Goal: Task Accomplishment & Management: Manage account settings

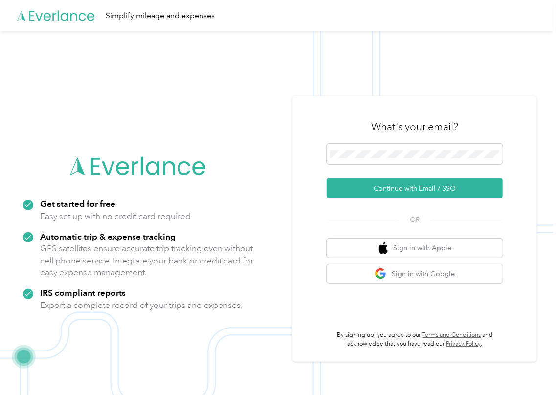
drag, startPoint x: 357, startPoint y: 184, endPoint x: 327, endPoint y: 188, distance: 30.1
click at [356, 186] on button "Continue with Email / SSO" at bounding box center [415, 188] width 176 height 21
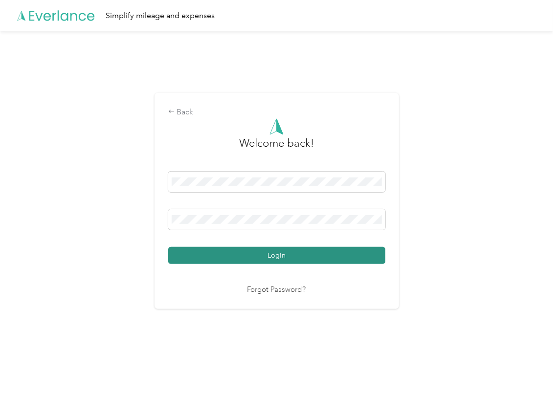
click at [220, 255] on button "Login" at bounding box center [276, 255] width 217 height 17
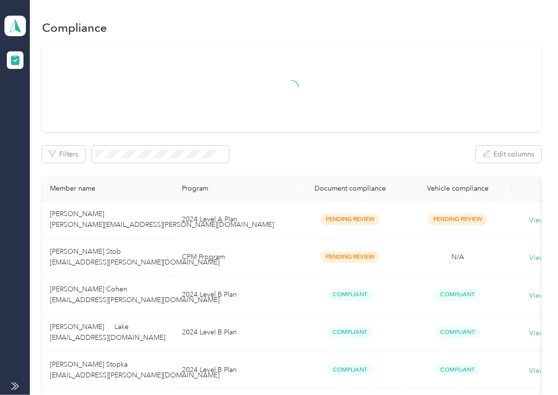
click at [274, 149] on div "Filters Edit columns" at bounding box center [292, 154] width 500 height 17
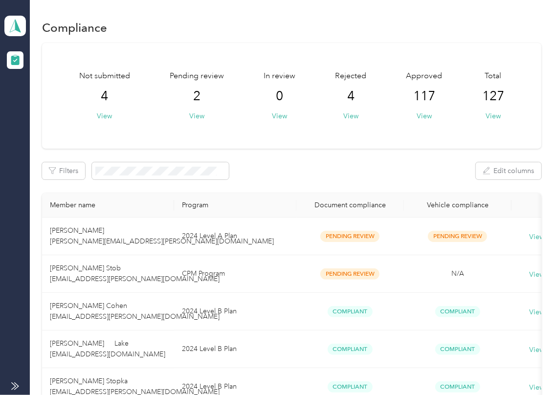
click at [274, 165] on div "Filters Edit columns" at bounding box center [292, 170] width 500 height 17
drag, startPoint x: 312, startPoint y: 171, endPoint x: 22, endPoint y: 63, distance: 310.1
click at [312, 170] on div "Filters Edit columns" at bounding box center [292, 170] width 500 height 17
click at [9, 20] on icon at bounding box center [15, 26] width 15 height 14
click at [43, 96] on div "Log out" at bounding box center [107, 102] width 192 height 17
